Goal: Information Seeking & Learning: Learn about a topic

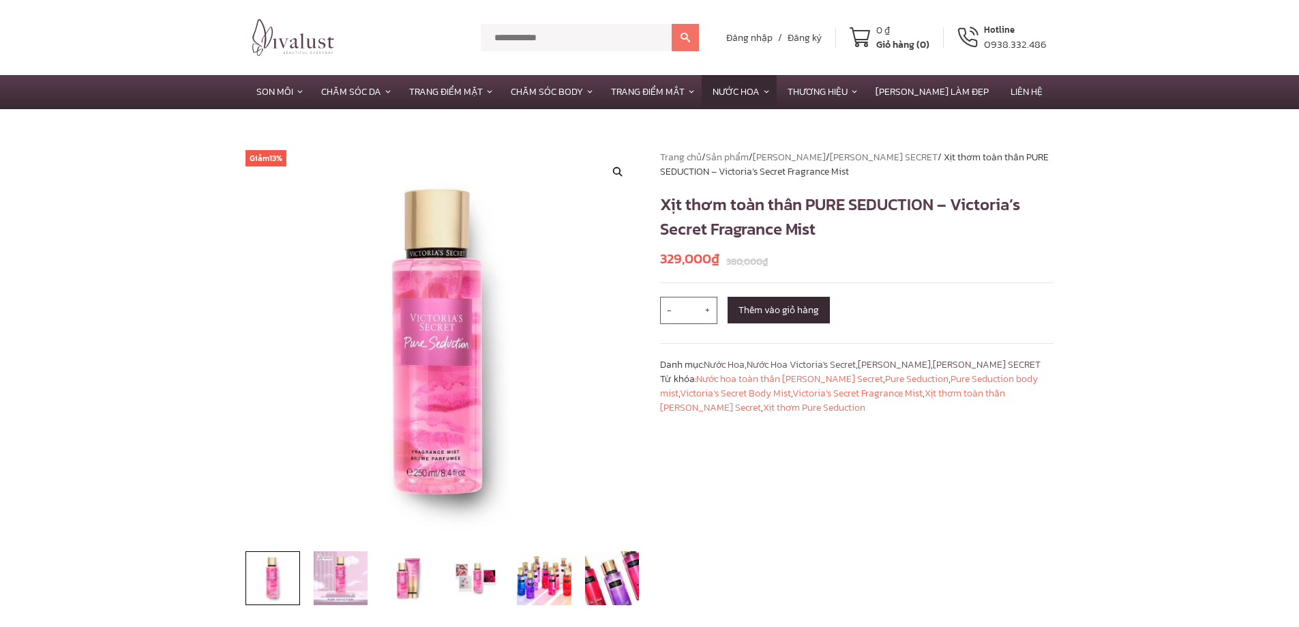
drag, startPoint x: 882, startPoint y: 537, endPoint x: 872, endPoint y: 484, distance: 54.3
click at [882, 537] on div "Trang chủ / Sản phẩm / Thương Hiệu / [PERSON_NAME] SECRET / Xịt thơm toàn thân …" at bounding box center [857, 387] width 415 height 474
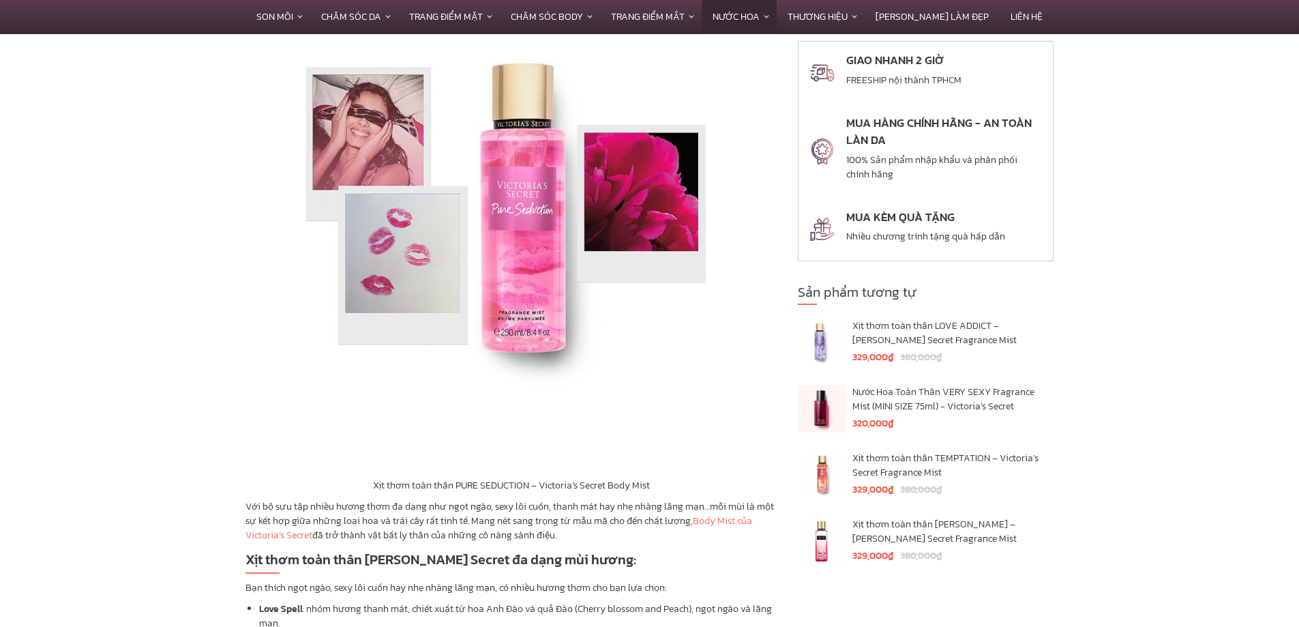
scroll to position [1773, 0]
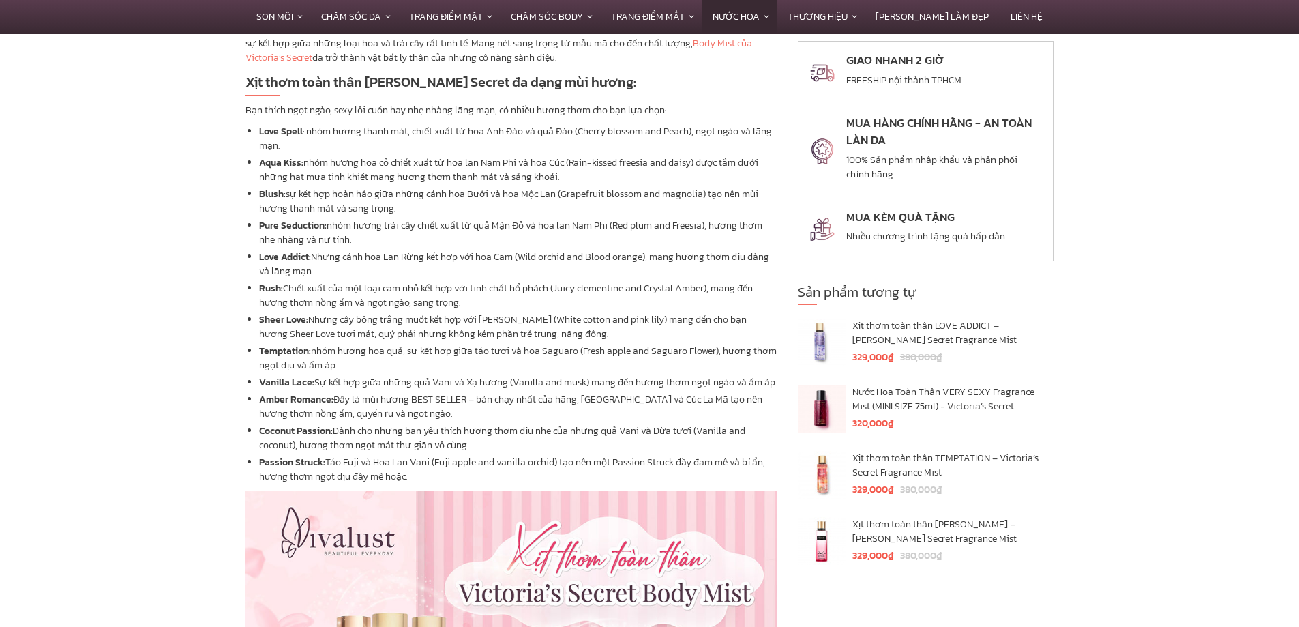
drag, startPoint x: 108, startPoint y: 314, endPoint x: 272, endPoint y: 226, distance: 186.1
click at [114, 312] on section "Mô tả Xịt thơm toàn thân [PERSON_NAME] Secret PURE SEDUCTION Victoria’s Secret …" at bounding box center [649, 482] width 1299 height 3180
drag, startPoint x: 314, startPoint y: 160, endPoint x: 478, endPoint y: 158, distance: 163.7
click at [478, 158] on li "Aqua Kiss: nhóm hương hoa cỏ chiết xuất từ hoa lan Nam Phi và hoa Cúc (Rain-kis…" at bounding box center [518, 169] width 518 height 29
click at [535, 230] on li "Pure Seduction: nhóm hương trái cây chiết xuất từ quả Mận Đỏ và hoa lan Nam Phi…" at bounding box center [518, 232] width 518 height 29
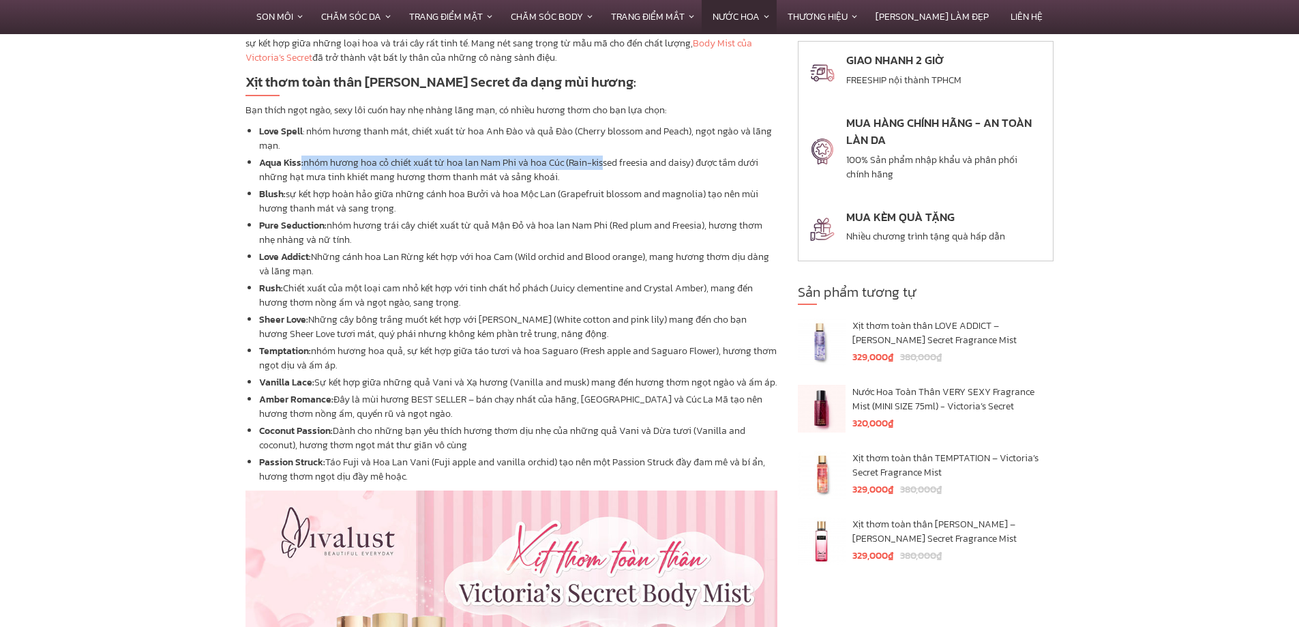
drag, startPoint x: 486, startPoint y: 161, endPoint x: 614, endPoint y: 177, distance: 129.2
click at [604, 164] on li "Aqua Kiss: nhóm hương hoa cỏ chiết xuất từ hoa lan Nam Phi và hoa Cúc (Rain-kis…" at bounding box center [518, 169] width 518 height 29
click at [614, 179] on li "Aqua Kiss: nhóm hương hoa cỏ chiết xuất từ hoa lan Nam Phi và hoa Cúc (Rain-kis…" at bounding box center [518, 169] width 518 height 29
click at [378, 274] on li "Love Addict: Những cánh hoa Lan Rừng kết hợp với hoa Cam (Wild orchid and Blood…" at bounding box center [518, 264] width 518 height 29
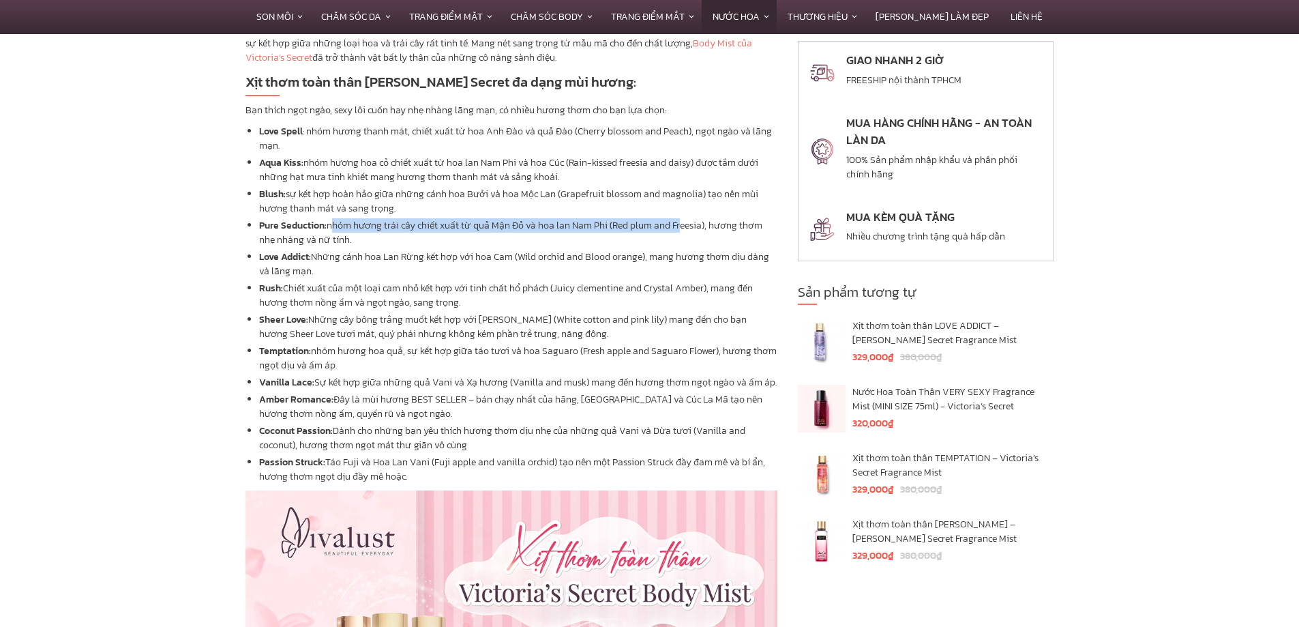
drag, startPoint x: 329, startPoint y: 226, endPoint x: 679, endPoint y: 223, distance: 349.8
click at [679, 223] on li "Pure Seduction: nhóm hương trái cây chiết xuất từ quả Mận Đỏ và hoa lan Nam Phi…" at bounding box center [518, 232] width 518 height 29
click at [691, 246] on li "Pure Seduction: nhóm hương trái cây chiết xuất từ quả Mận Đỏ và hoa lan Nam Phi…" at bounding box center [518, 232] width 518 height 29
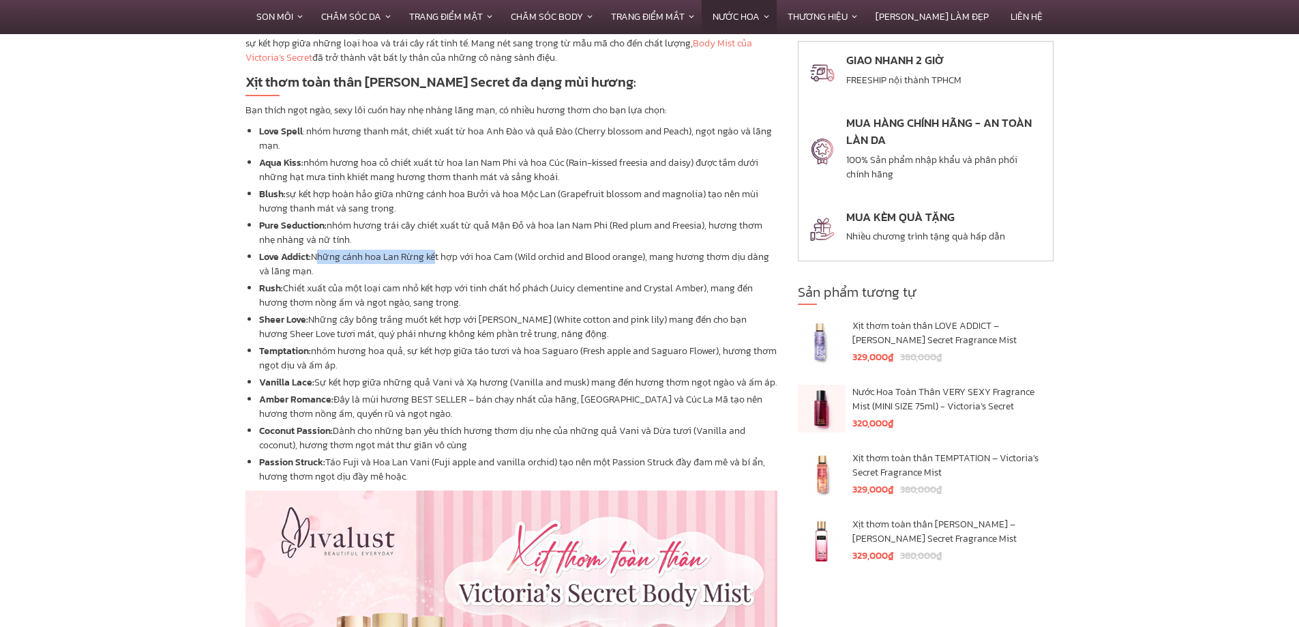
drag, startPoint x: 348, startPoint y: 258, endPoint x: 431, endPoint y: 260, distance: 82.6
click at [431, 260] on li "Love Addict: Những cánh hoa Lan Rừng kết hợp với hoa Cam (Wild orchid and Blood…" at bounding box center [518, 264] width 518 height 29
click at [458, 266] on li "Love Addict: Những cánh hoa Lan Rừng kết hợp với hoa Cam (Wild orchid and Blood…" at bounding box center [518, 264] width 518 height 29
drag, startPoint x: 289, startPoint y: 286, endPoint x: 672, endPoint y: 296, distance: 383.4
click at [581, 287] on li "Rush: Chiết xuất của một loại cam nhỏ kết hợp với tinh chất hổ phách (Juicy cle…" at bounding box center [518, 295] width 518 height 29
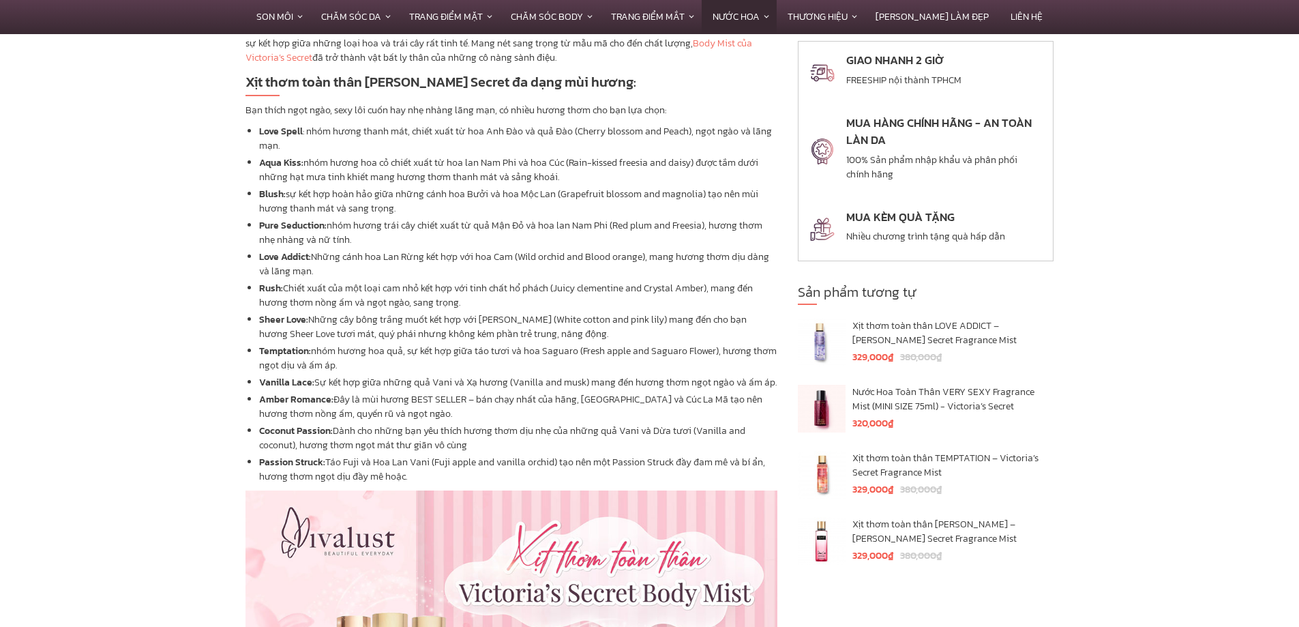
click at [690, 300] on li "Rush: Chiết xuất của một loại cam nhỏ kết hợp với tinh chất hổ phách (Juicy cle…" at bounding box center [518, 295] width 518 height 29
drag, startPoint x: 340, startPoint y: 314, endPoint x: 463, endPoint y: 320, distance: 122.9
click at [463, 320] on li "Sheer Love: Những cây bông trắng muốt kết hợp với [PERSON_NAME] (White cotton a…" at bounding box center [518, 326] width 518 height 29
click at [471, 341] on ul "Love Spell : nhóm hương thanh mát, chiết xuất từ hoa Anh Đào và quả Đào (Cherry…" at bounding box center [511, 303] width 532 height 359
drag, startPoint x: 308, startPoint y: 352, endPoint x: 452, endPoint y: 357, distance: 144.0
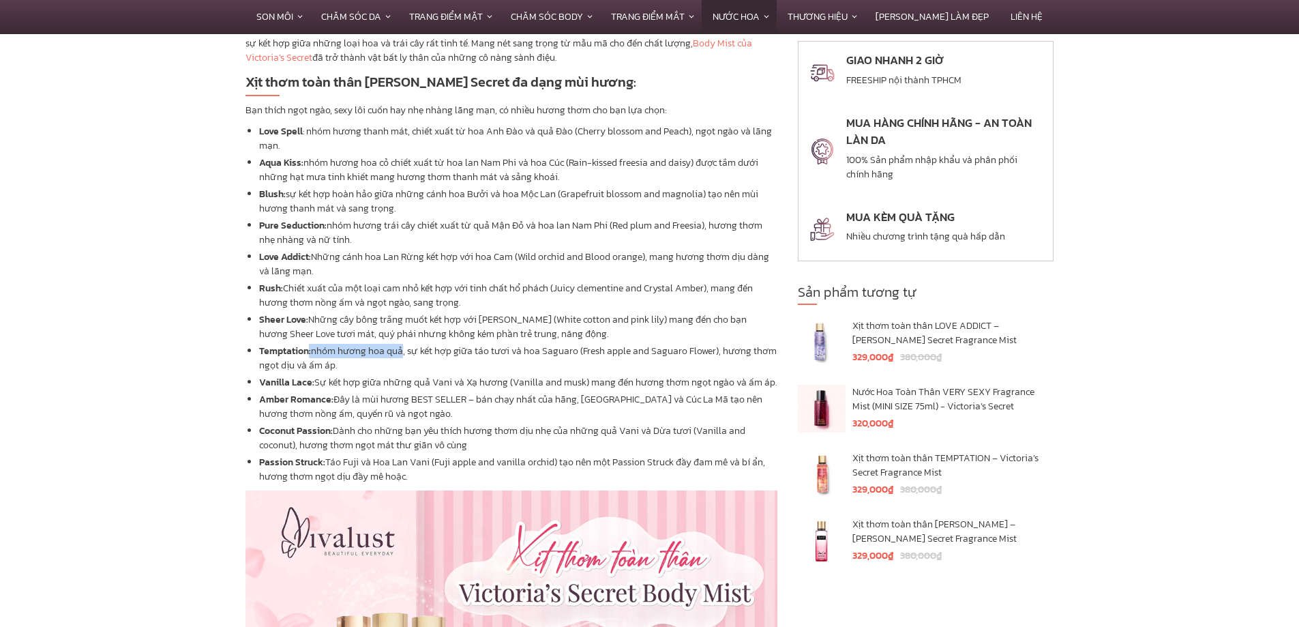
click at [405, 351] on li "Temptation: nhóm hương hoa quả, sự kết hợp giữa táo tươi và hoa Saguaro (Fresh …" at bounding box center [518, 358] width 518 height 29
click at [500, 359] on li "Temptation: nhóm hương hoa quả, sự kết hợp giữa táo tươi và hoa Saguaro (Fresh …" at bounding box center [518, 358] width 518 height 29
drag, startPoint x: 446, startPoint y: 352, endPoint x: 544, endPoint y: 352, distance: 98.2
click at [544, 352] on li "Temptation: nhóm hương hoa quả, sự kết hợp giữa táo tươi và hoa Saguaro (Fresh …" at bounding box center [518, 358] width 518 height 29
drag, startPoint x: 529, startPoint y: 378, endPoint x: 522, endPoint y: 371, distance: 9.6
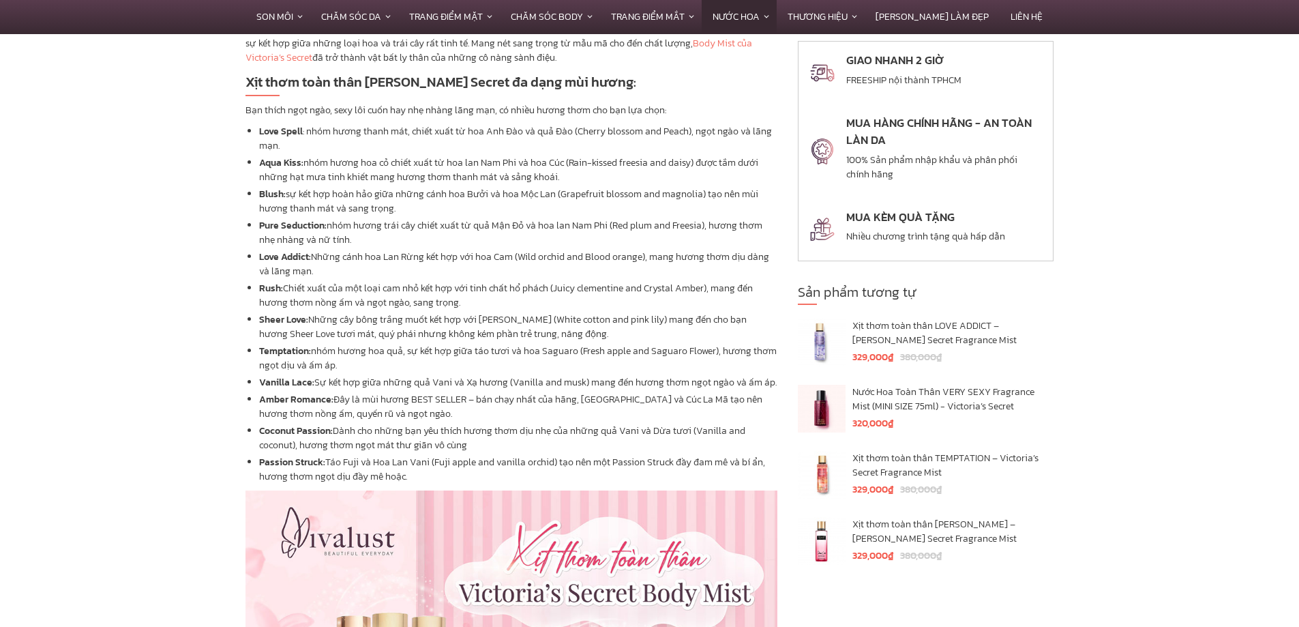
click at [527, 378] on li "Vanilla Lace: Sự kết hợp giữa những quả Vani và Xạ hương (Vanilla and musk) man…" at bounding box center [518, 382] width 518 height 14
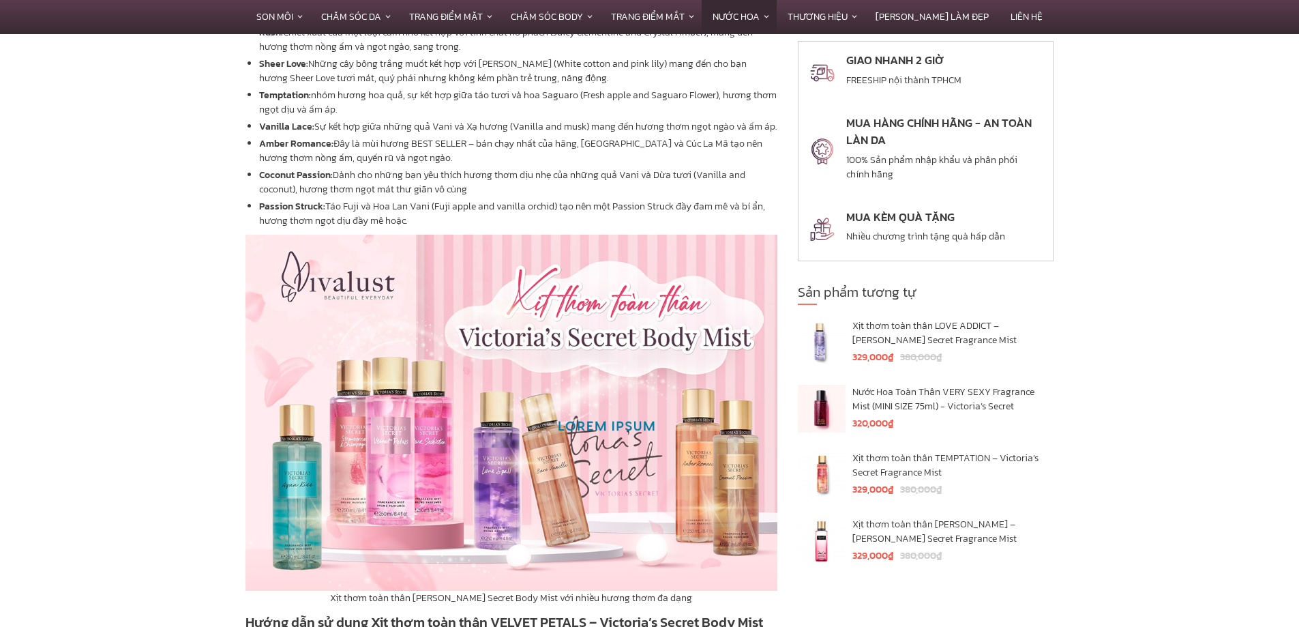
scroll to position [2046, 0]
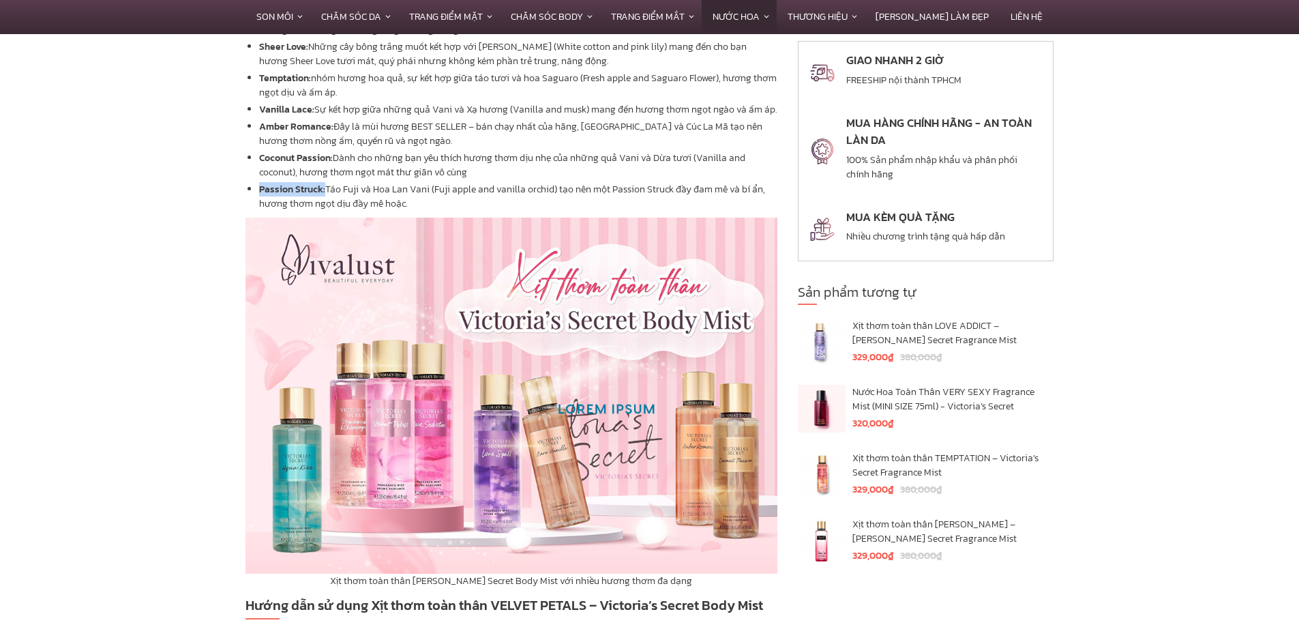
drag, startPoint x: 259, startPoint y: 190, endPoint x: 321, endPoint y: 188, distance: 62.1
click at [323, 188] on strong "Passion Struck:" at bounding box center [292, 189] width 66 height 14
copy strong "Passion Struck"
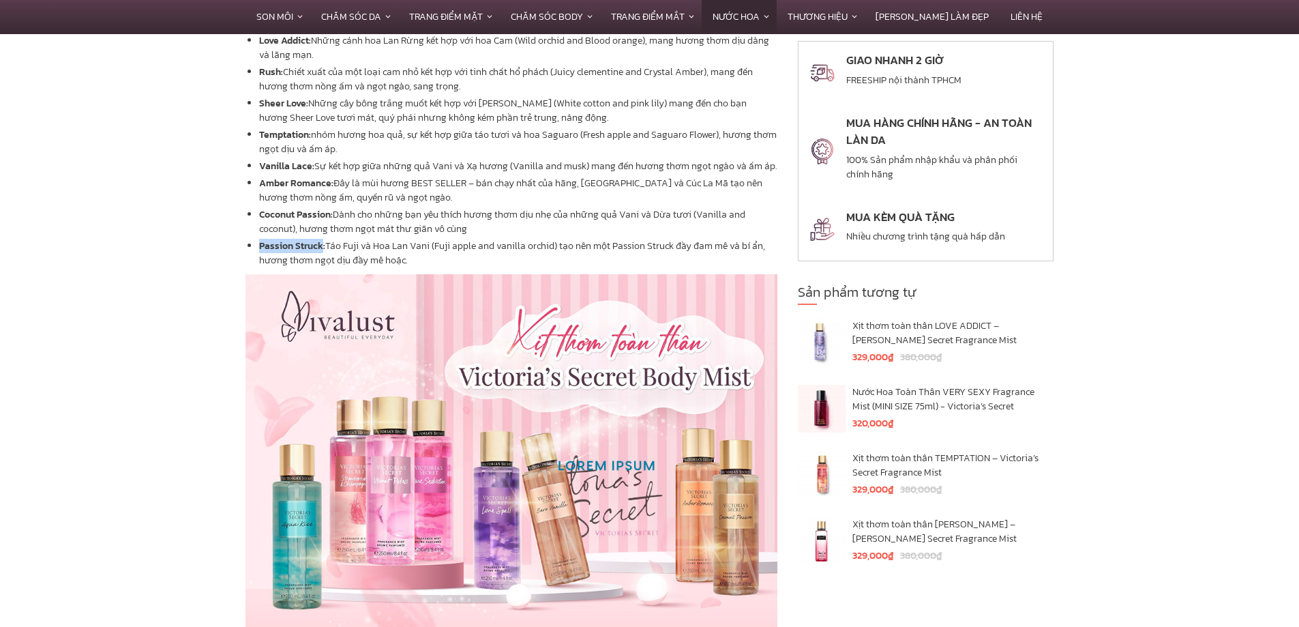
scroll to position [1978, 0]
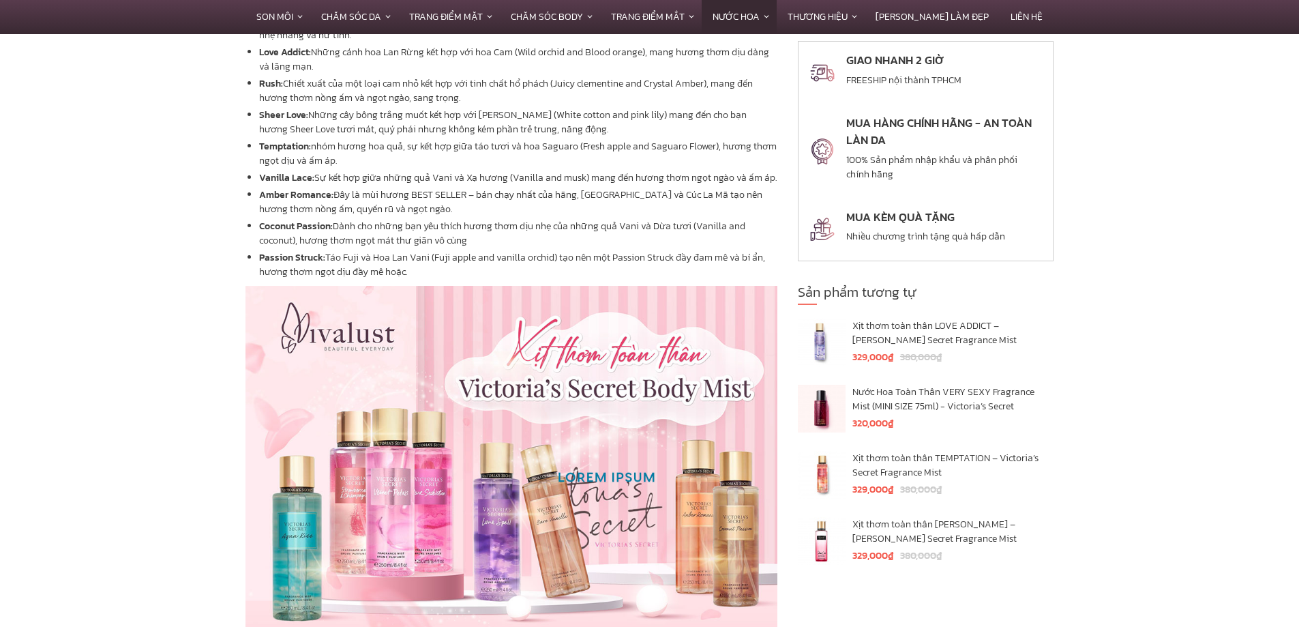
click at [113, 332] on section "Mô tả Xịt thơm toàn thân [PERSON_NAME] Secret PURE SEDUCTION Victoria’s Secret …" at bounding box center [649, 277] width 1299 height 3180
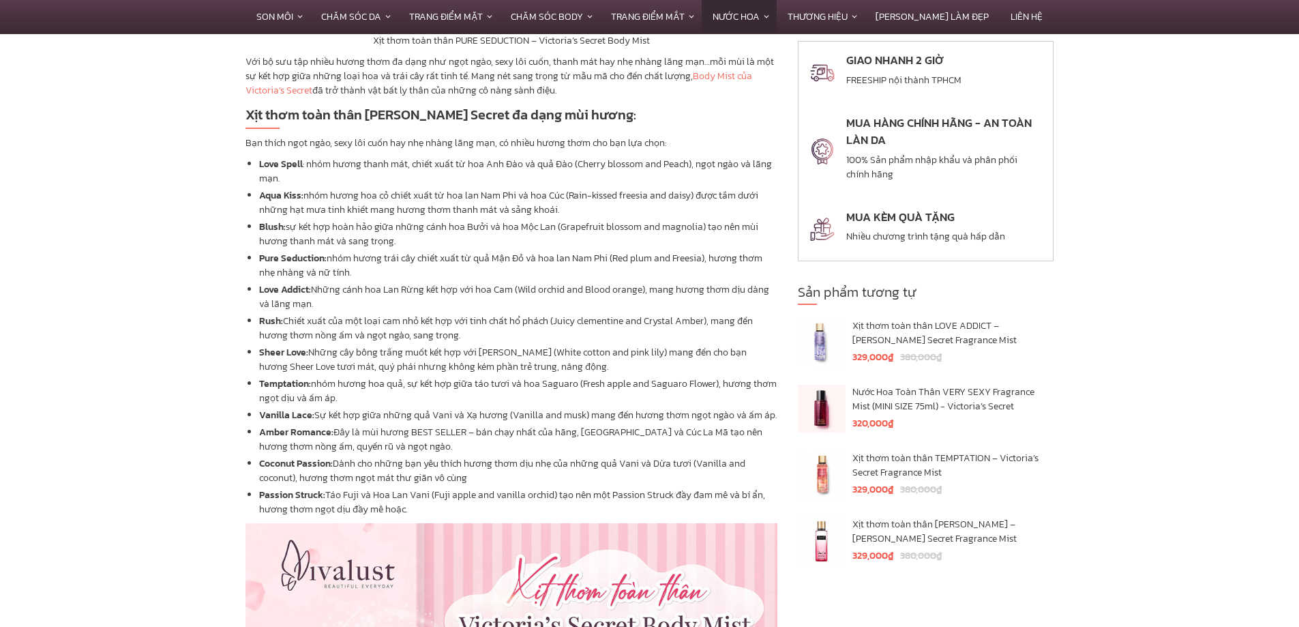
scroll to position [1705, 0]
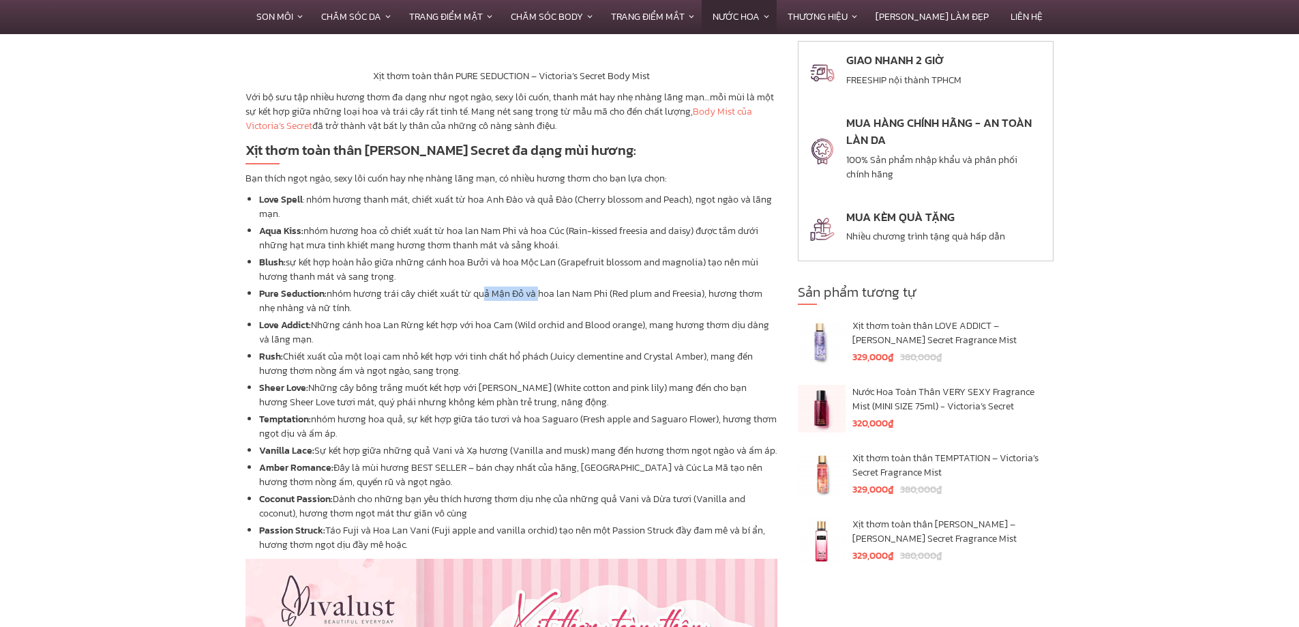
drag, startPoint x: 480, startPoint y: 297, endPoint x: 537, endPoint y: 292, distance: 56.8
click at [537, 292] on li "Pure Seduction: nhóm hương trái cây chiết xuất từ quả Mận Đỏ và hoa lan Nam Phi…" at bounding box center [518, 300] width 518 height 29
click at [592, 336] on li "Love Addict: Những cánh hoa Lan Rừng kết hợp với hoa Cam (Wild orchid and Blood…" at bounding box center [518, 332] width 518 height 29
drag, startPoint x: 368, startPoint y: 268, endPoint x: 549, endPoint y: 270, distance: 180.7
click at [541, 265] on li "Blush: sự kết hợp hoàn hảo giữa những cánh hoa Bưởi và hoa Mộc Lan (Grapefruit …" at bounding box center [518, 269] width 518 height 29
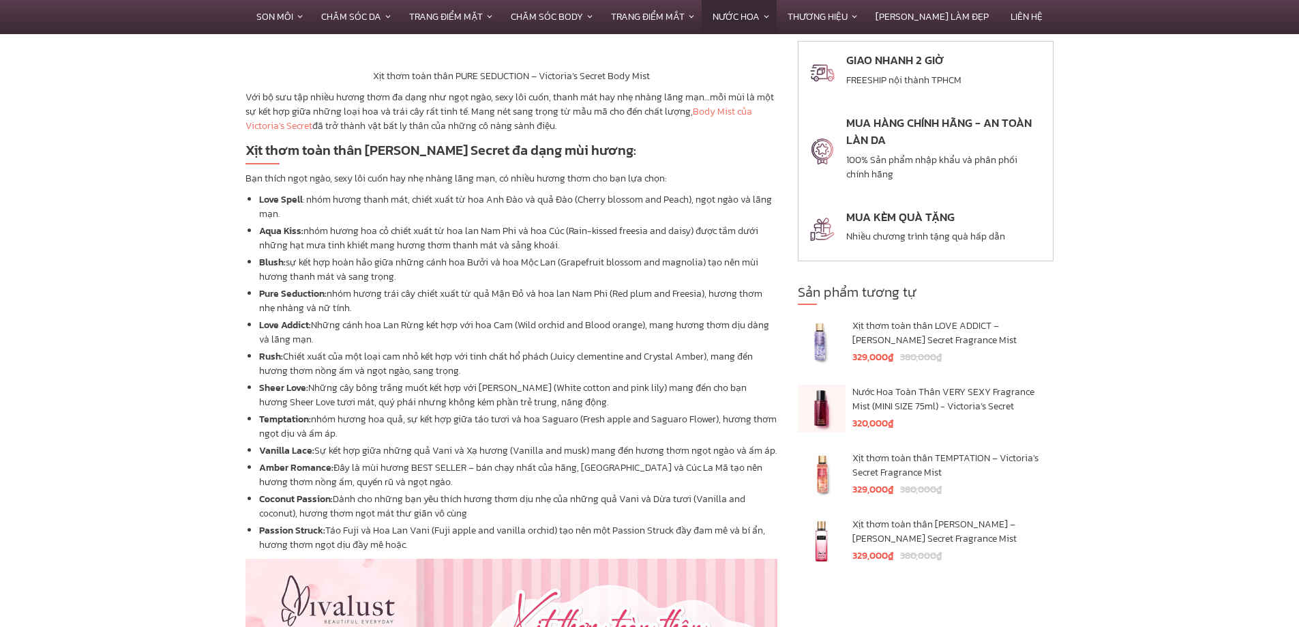
click at [618, 266] on li "Blush: sự kết hợp hoàn hảo giữa những cánh hoa Bưởi và hoa Mộc Lan (Grapefruit …" at bounding box center [518, 269] width 518 height 29
